Goal: Consume media (video, audio): Watch videos, listen to music or podcasts

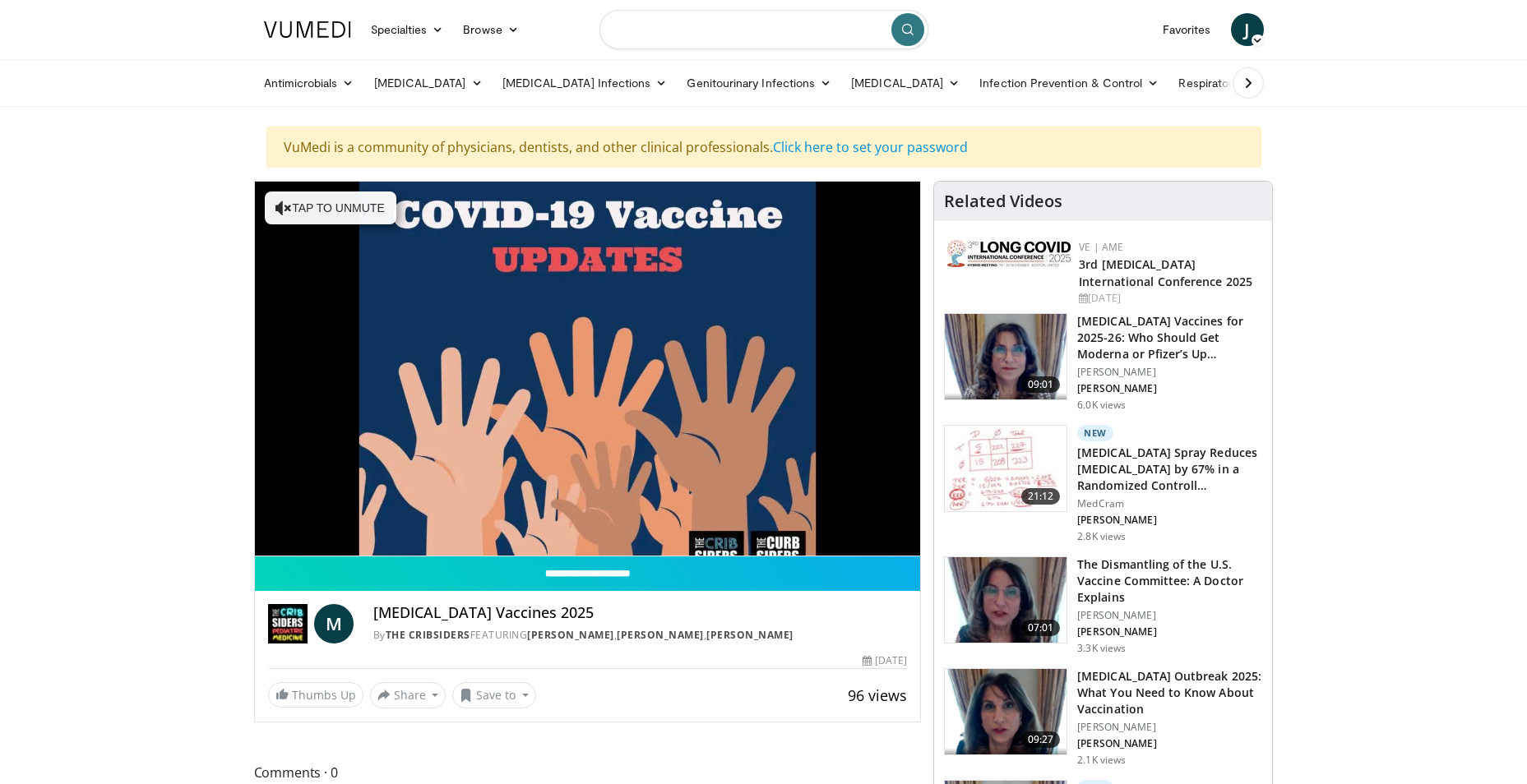
click at [687, 32] on input "Search topics, interventions" at bounding box center [764, 29] width 329 height 40
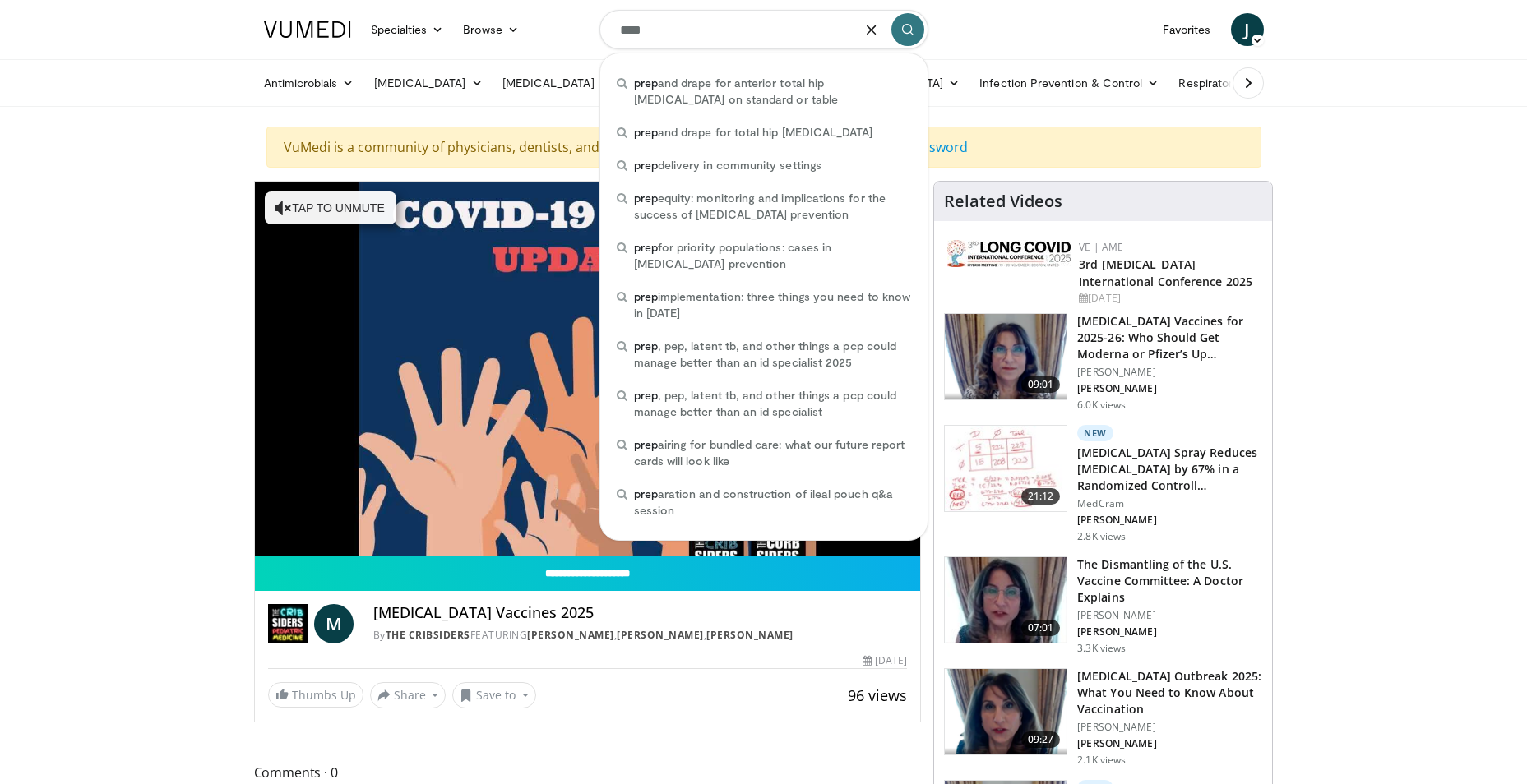
type input "****"
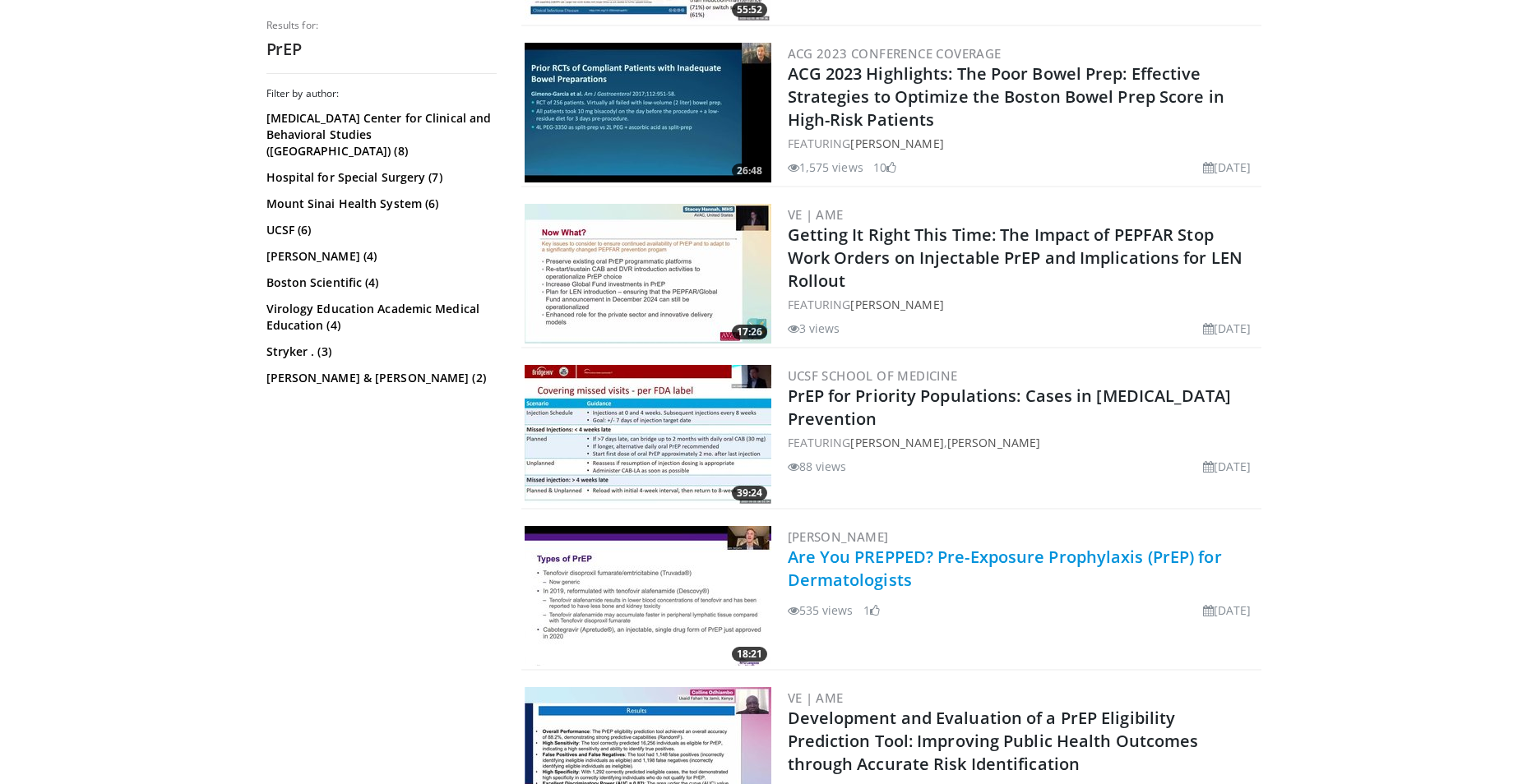
scroll to position [1890, 0]
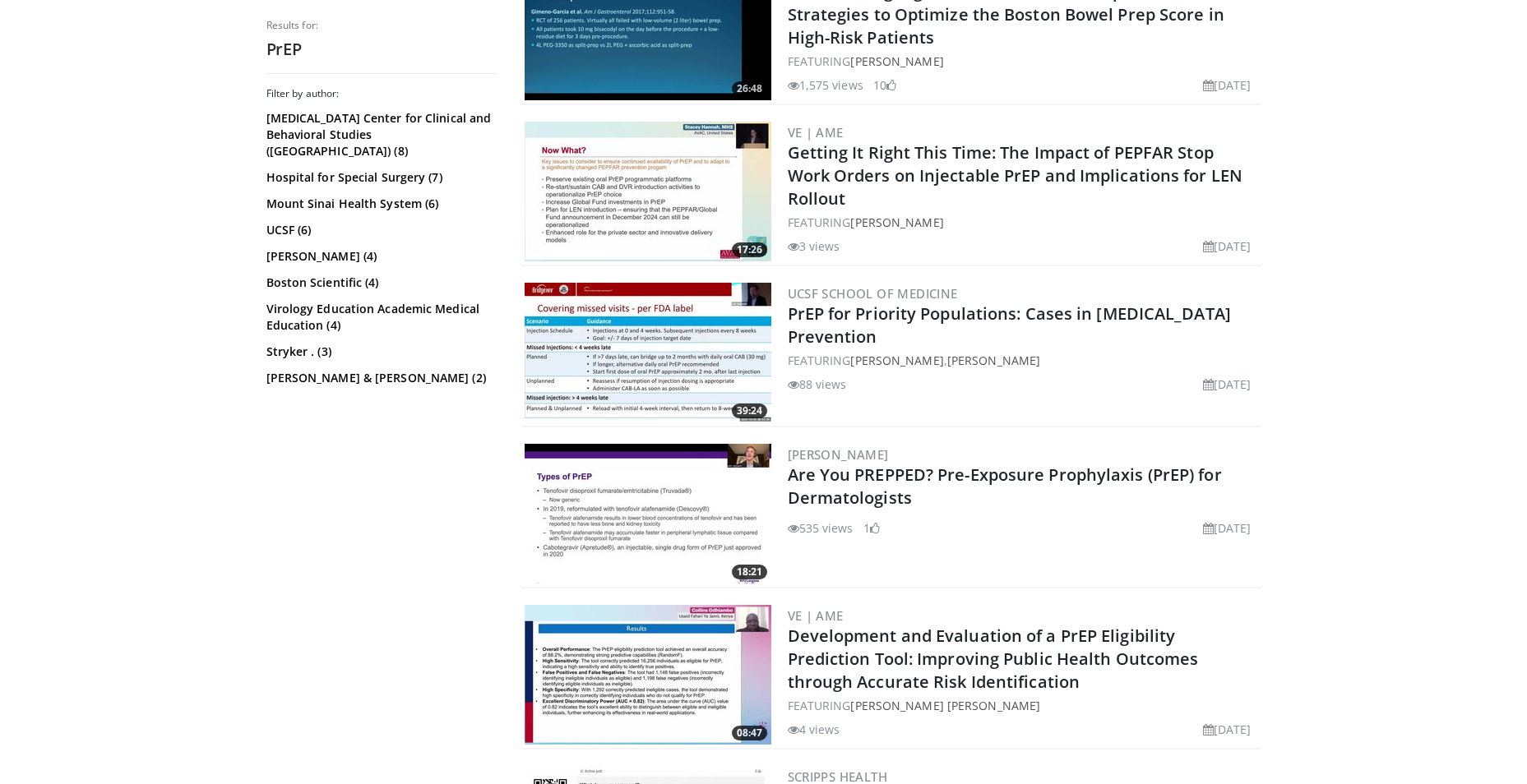
click at [675, 530] on img at bounding box center [648, 514] width 247 height 140
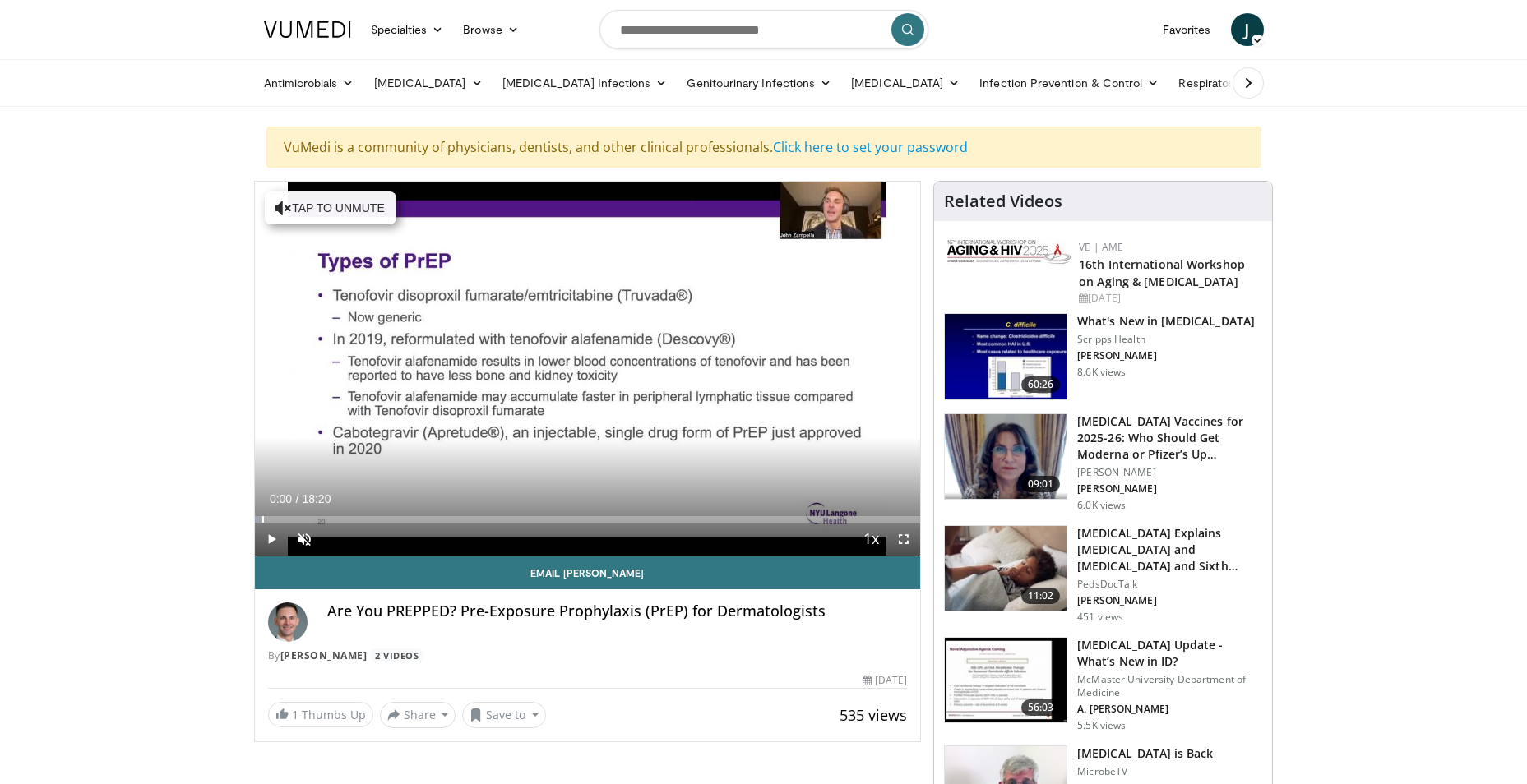
drag, startPoint x: 278, startPoint y: 519, endPoint x: 240, endPoint y: 521, distance: 38.1
click at [300, 539] on span "Video Player" at bounding box center [304, 539] width 33 height 33
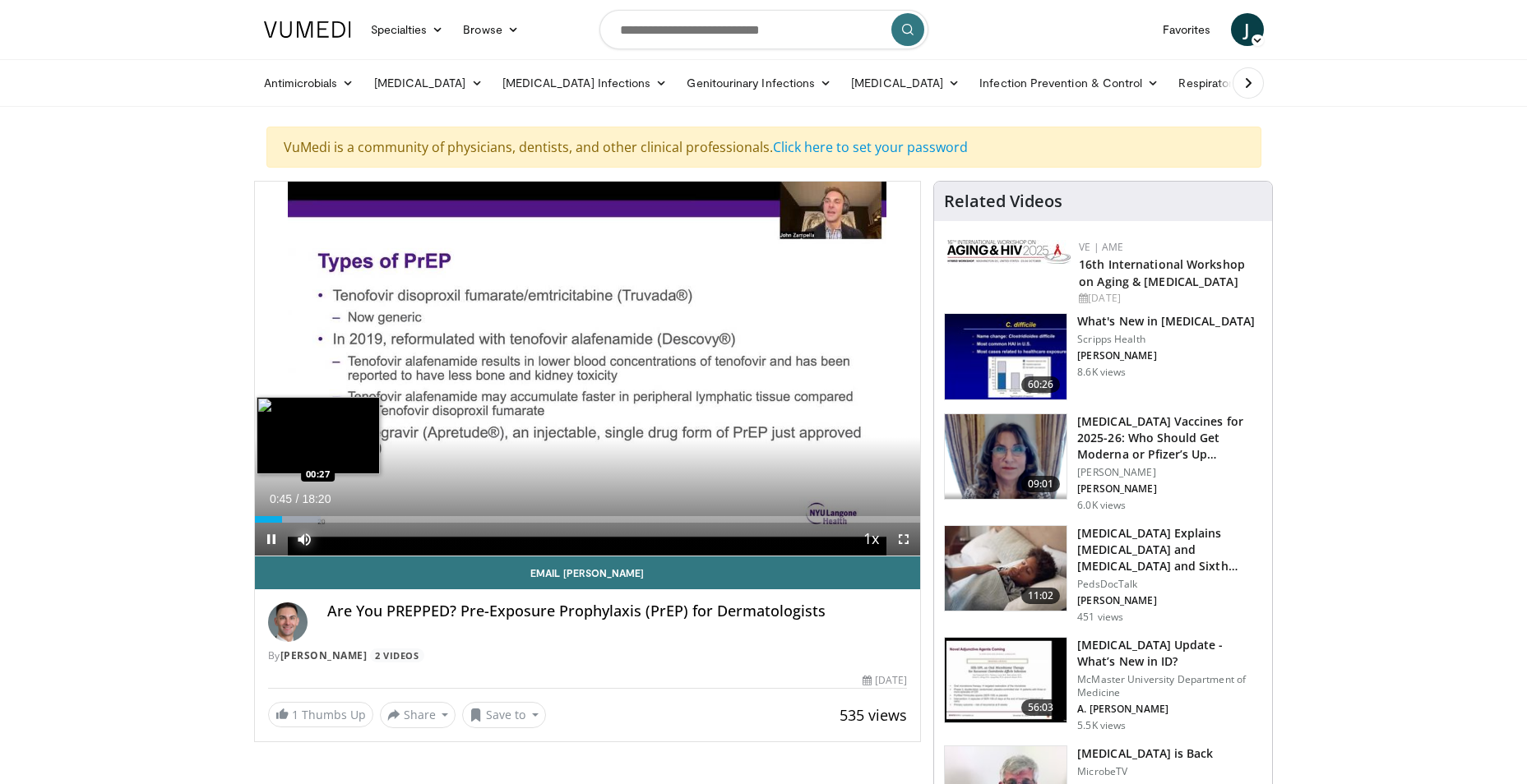
click at [268, 516] on div "Loaded : 9.92% 00:45 00:27" at bounding box center [587, 519] width 666 height 7
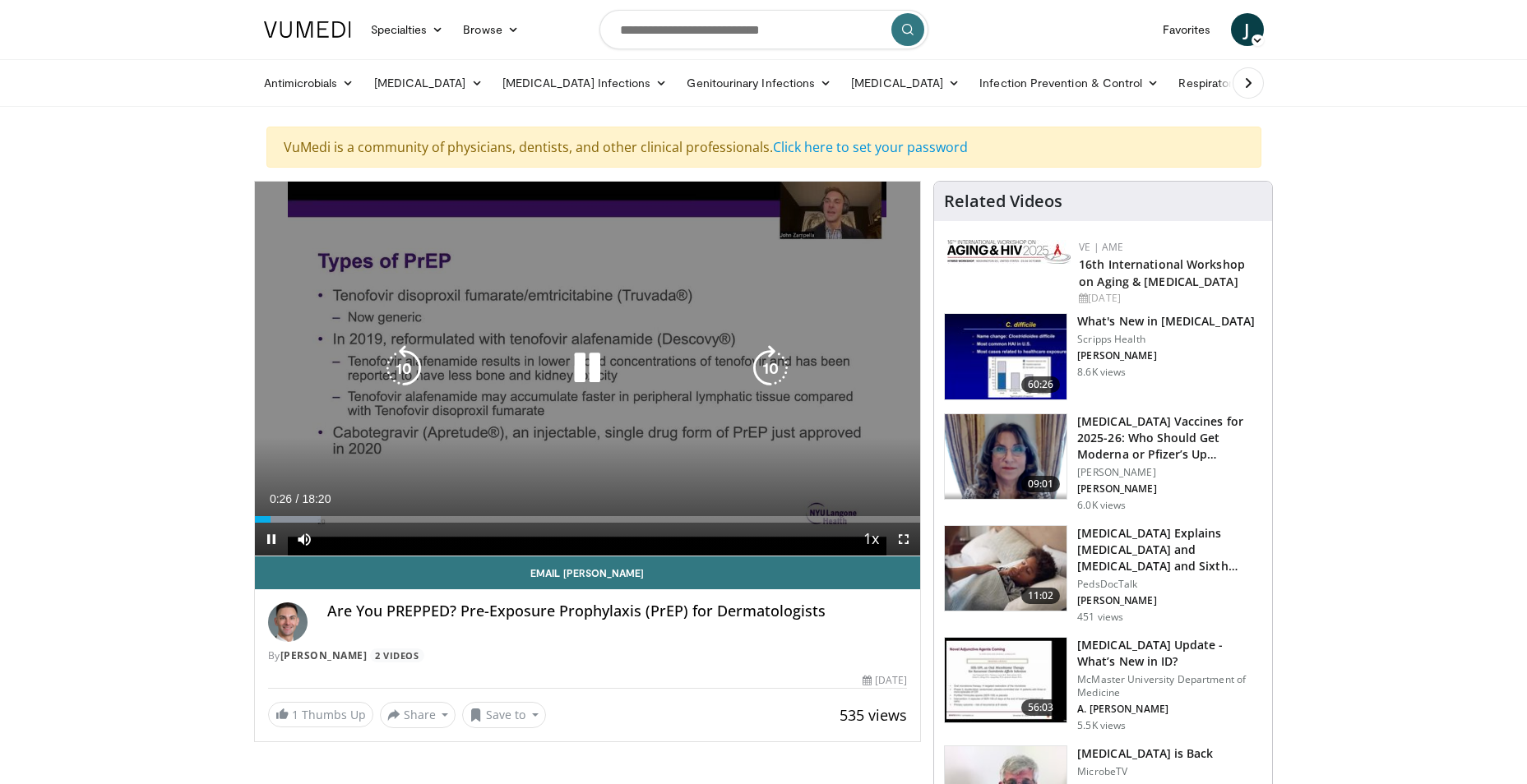
click at [600, 355] on icon "Video Player" at bounding box center [586, 367] width 46 height 46
click at [585, 370] on icon "Video Player" at bounding box center [586, 367] width 46 height 46
click at [583, 358] on icon "Video Player" at bounding box center [586, 367] width 46 height 46
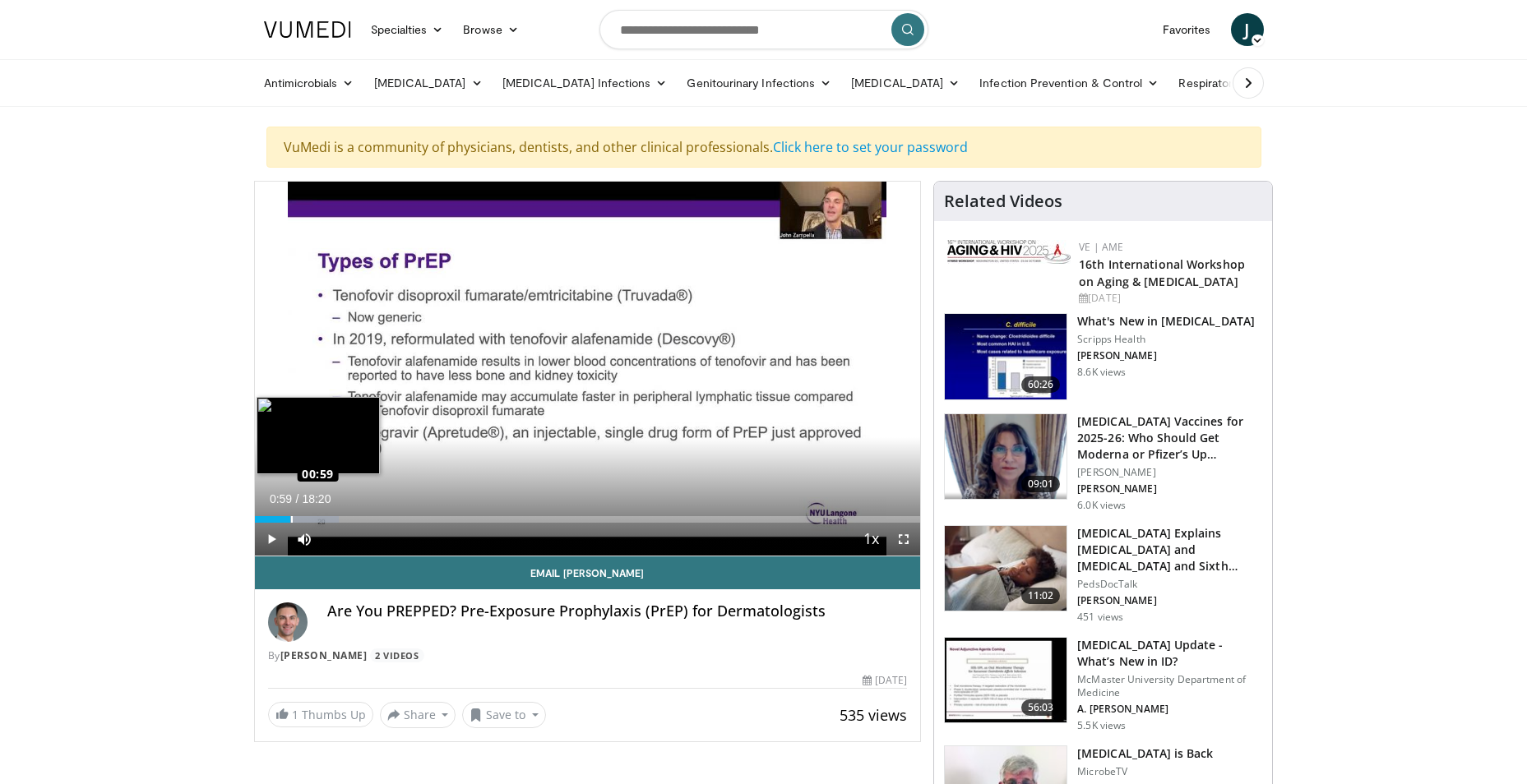
click at [291, 517] on div "Loaded : 12.62% 00:59 00:59" at bounding box center [587, 519] width 666 height 7
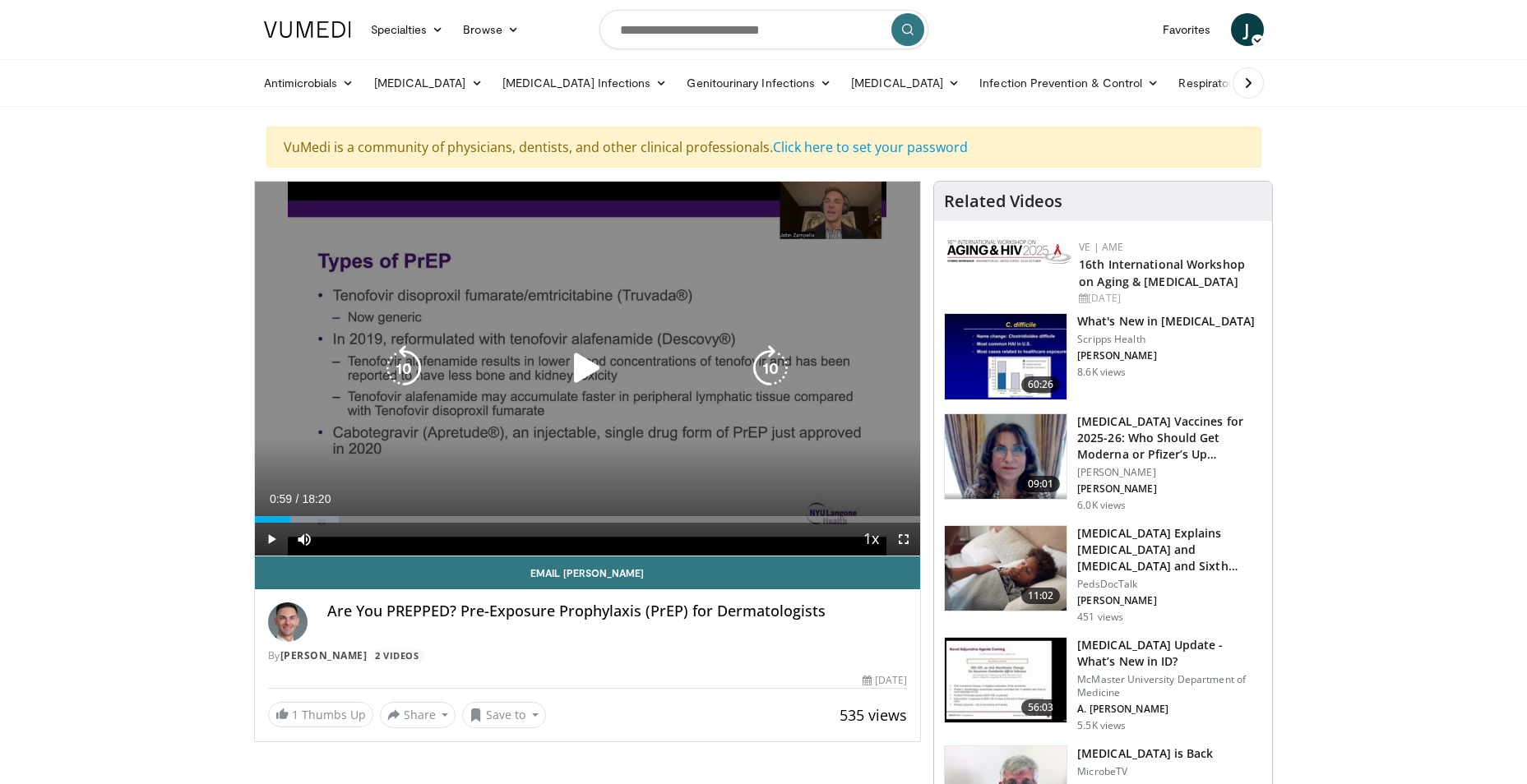
click at [578, 355] on icon "Video Player" at bounding box center [586, 367] width 46 height 46
click at [396, 370] on icon "Video Player" at bounding box center [403, 367] width 46 height 46
click at [407, 357] on icon "Video Player" at bounding box center [403, 367] width 46 height 46
click at [584, 364] on icon "Video Player" at bounding box center [586, 367] width 46 height 46
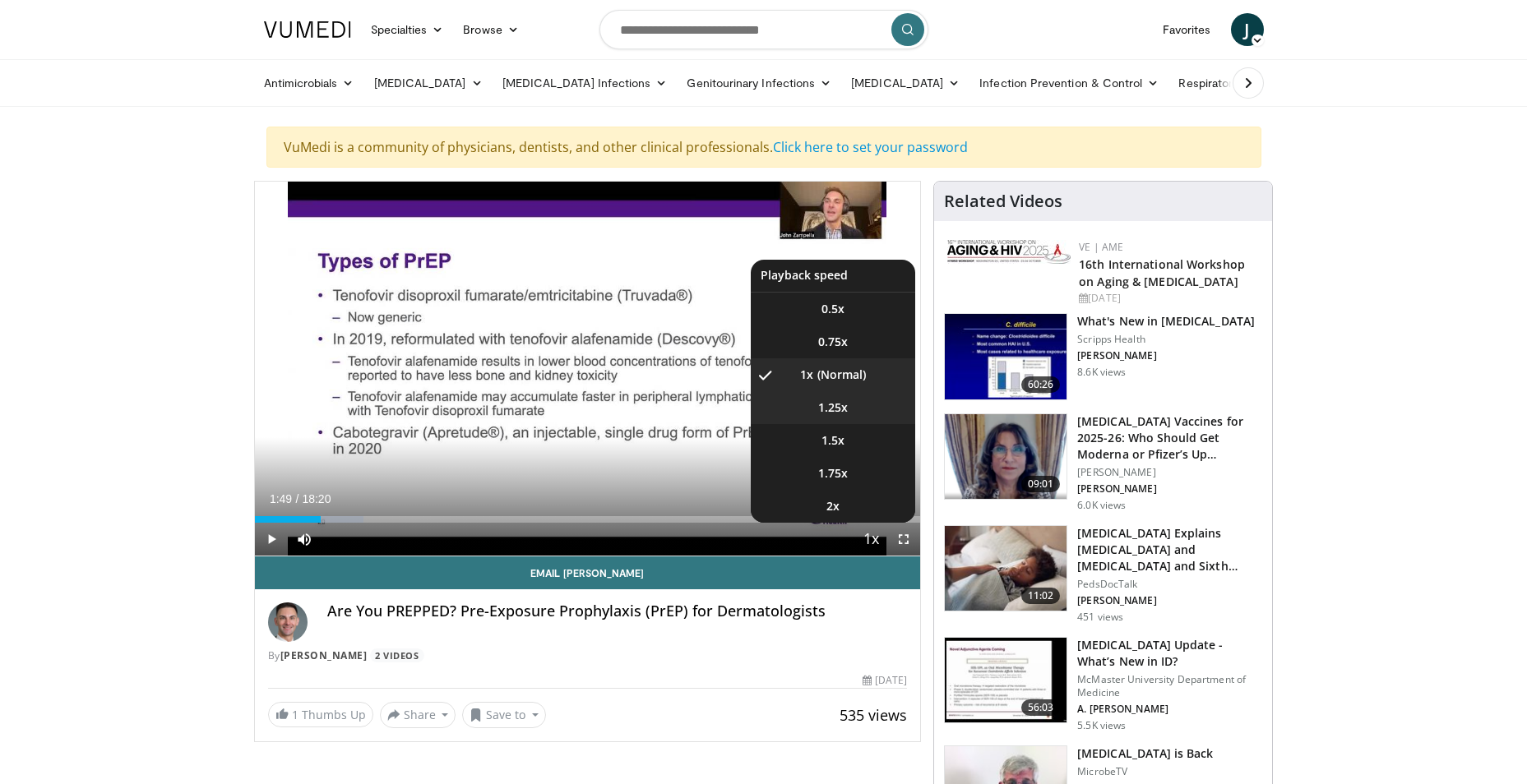
click at [834, 411] on span "1.25x" at bounding box center [833, 407] width 29 height 17
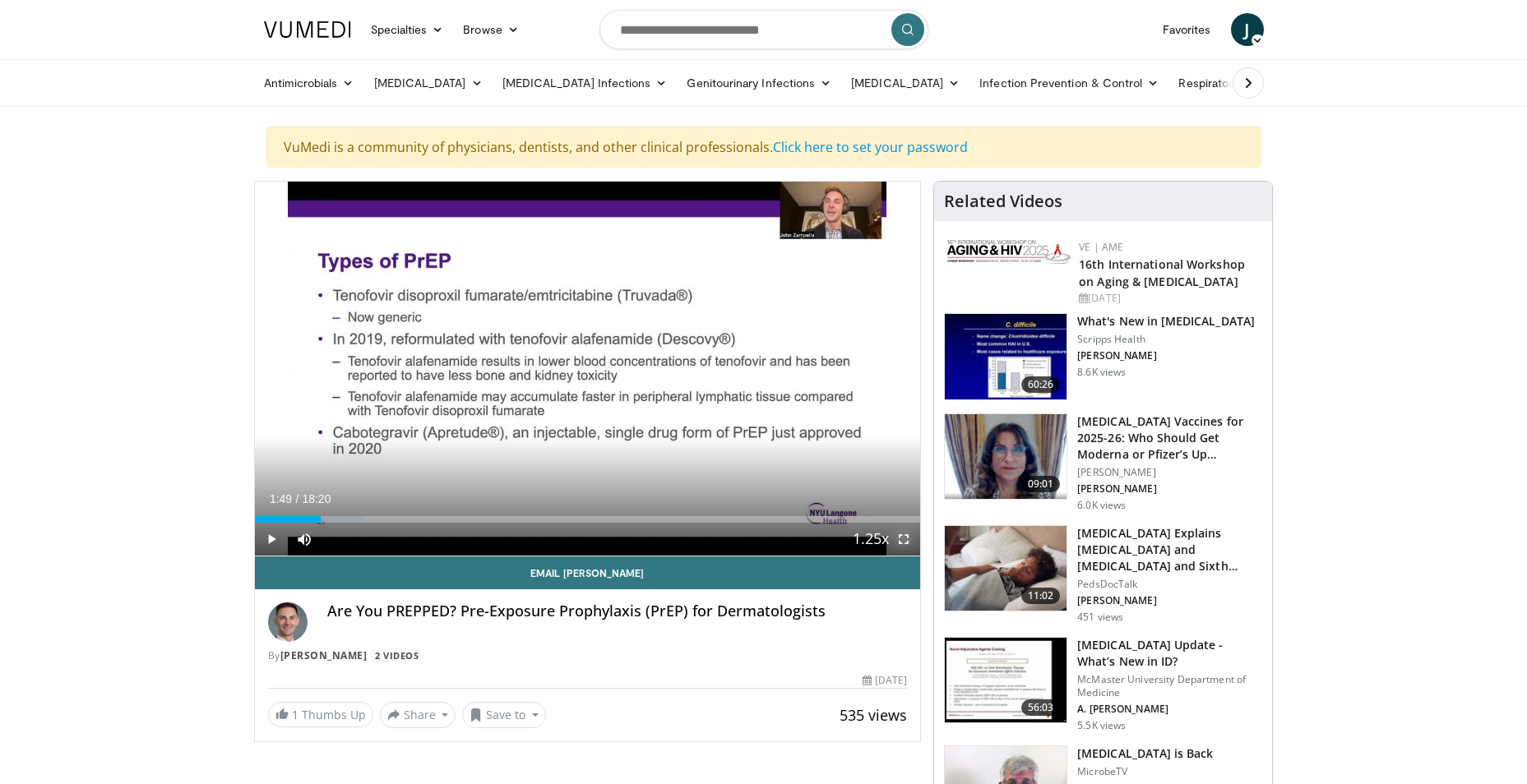
click at [905, 536] on span "Video Player" at bounding box center [904, 539] width 33 height 33
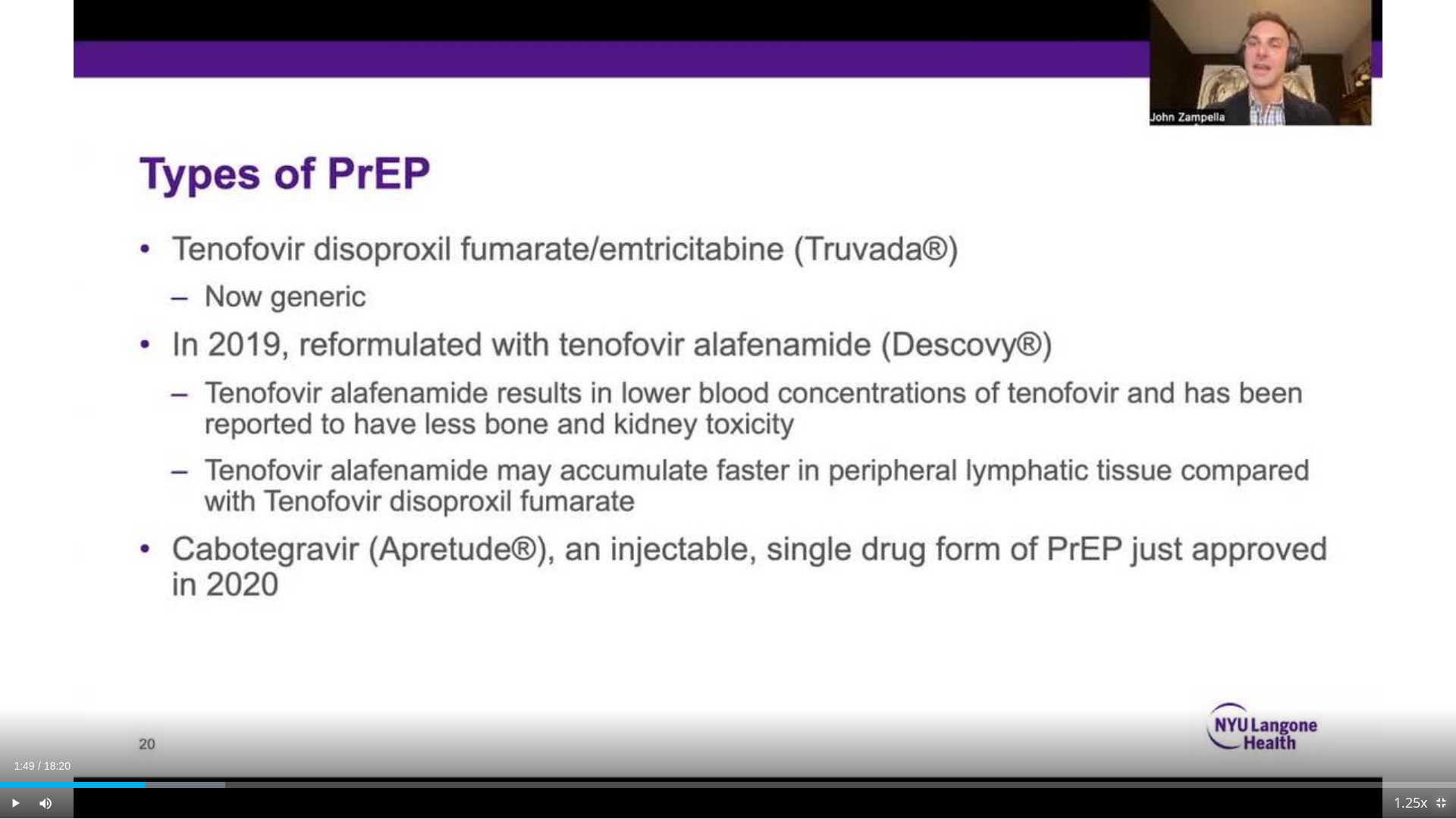
click at [1408, 723] on span "Video Player" at bounding box center [1441, 804] width 30 height 30
